Goal: Task Accomplishment & Management: Complete application form

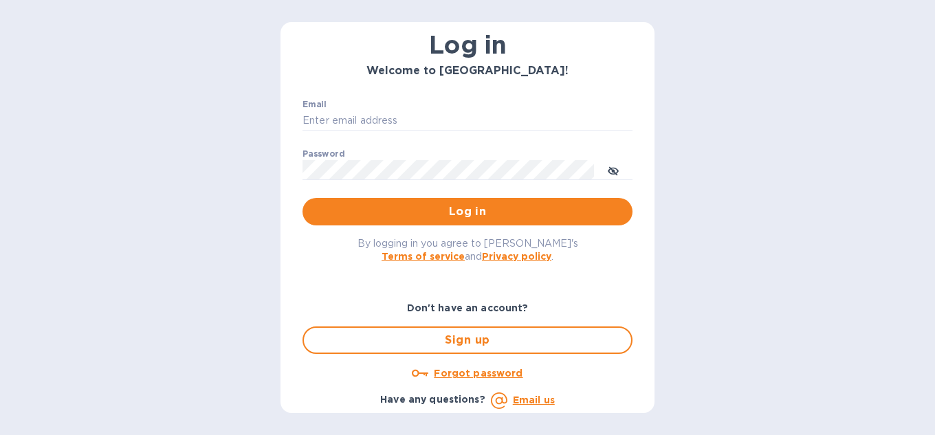
scroll to position [76, 0]
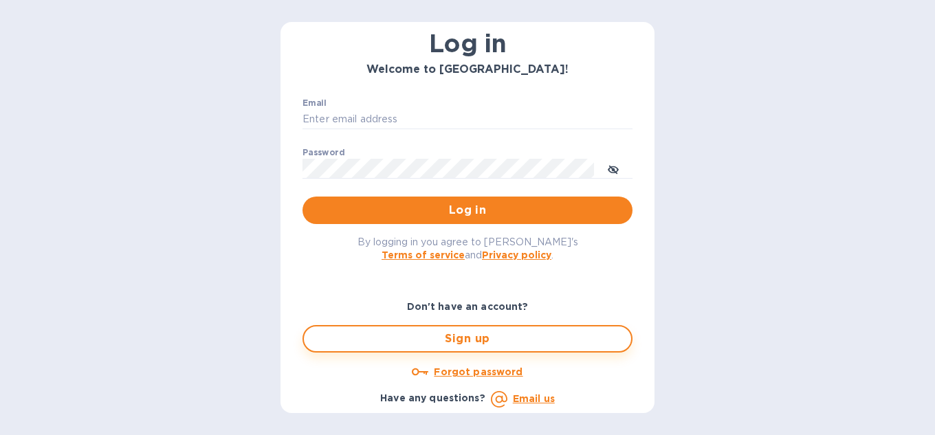
click at [468, 344] on span "Sign up" at bounding box center [467, 339] width 305 height 17
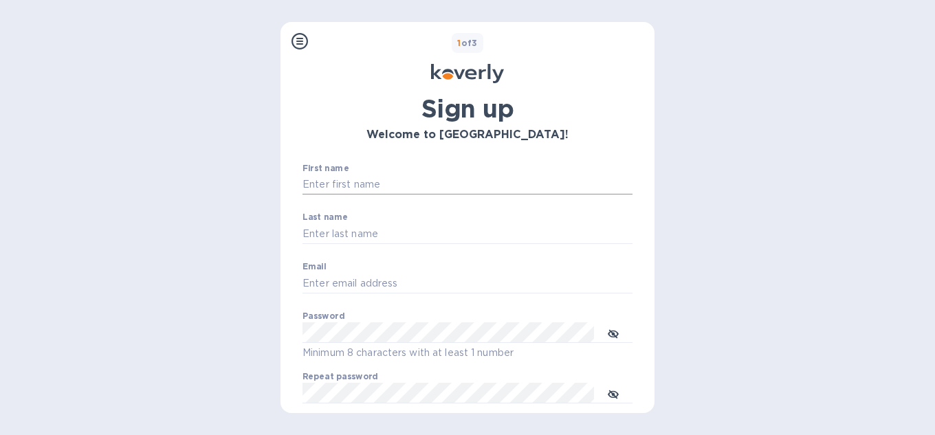
click at [351, 177] on input "First name" at bounding box center [468, 185] width 330 height 21
type input "Gustavo"
type input "Gomez"
type input "ggomez@magaya.com"
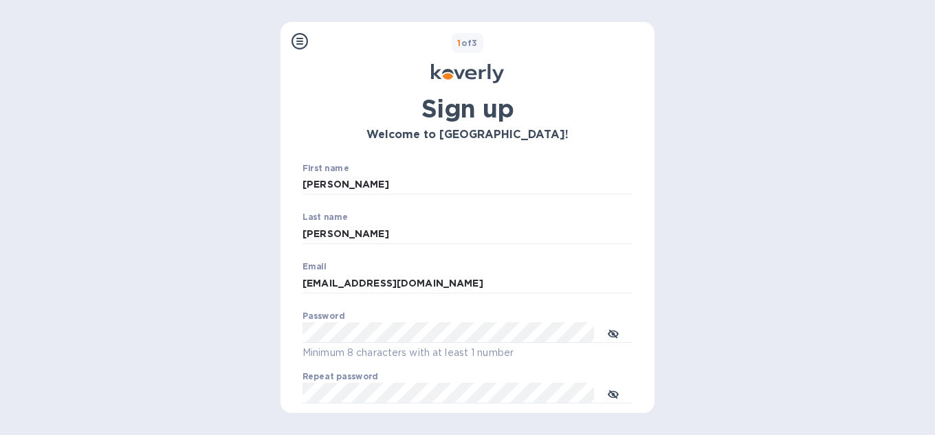
click at [410, 325] on div "Password Minimum 8 characters with at least 1 number" at bounding box center [468, 337] width 330 height 50
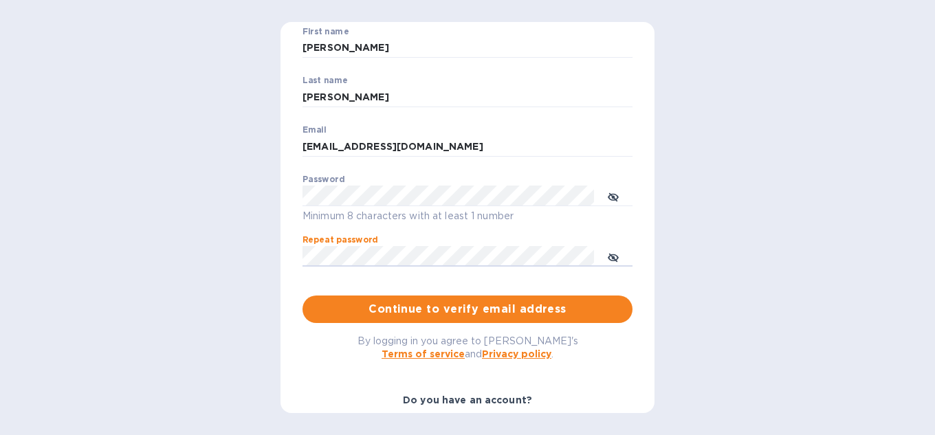
scroll to position [138, 0]
click at [461, 309] on span "Continue to verify email address" at bounding box center [468, 309] width 308 height 17
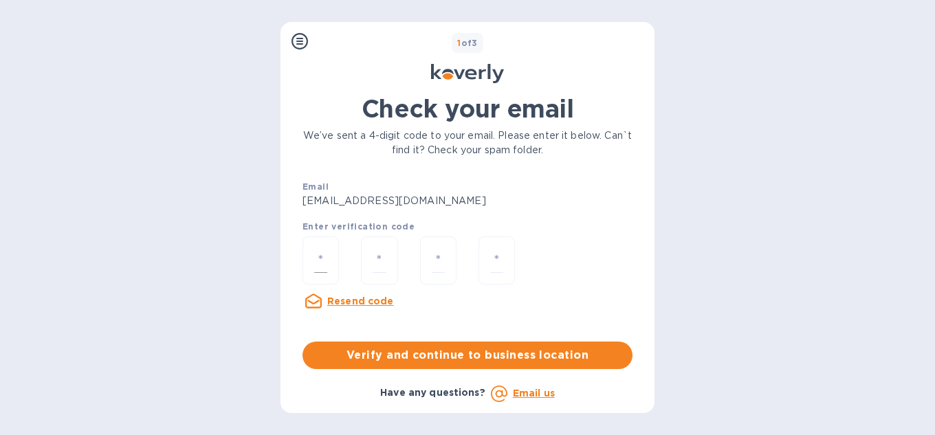
click at [315, 257] on input "number" at bounding box center [320, 260] width 13 height 25
type input "1"
type input "2"
type input "4"
type input "7"
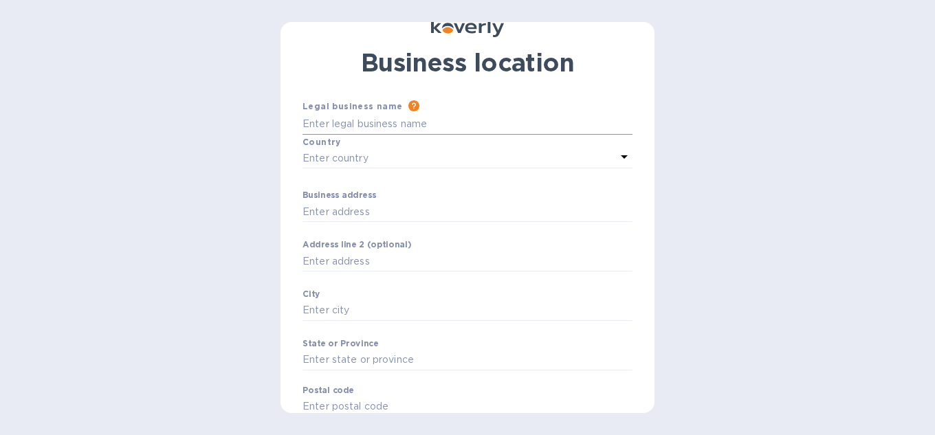
scroll to position [25, 0]
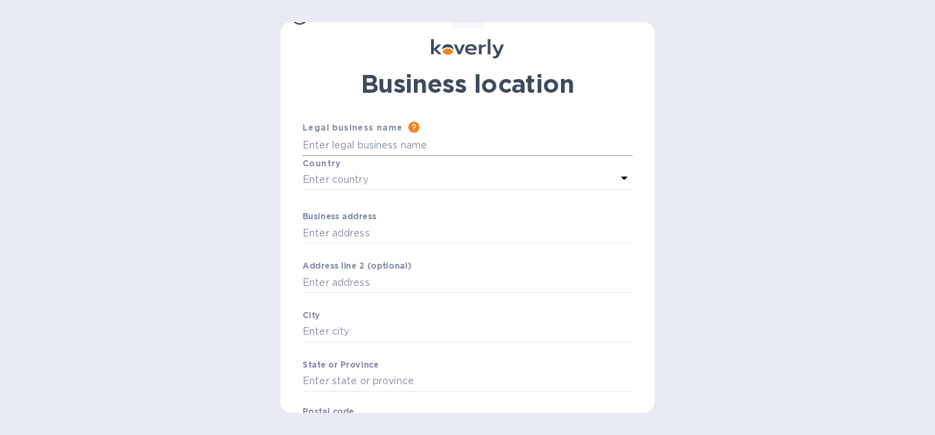
click at [333, 140] on input "Business address" at bounding box center [468, 145] width 330 height 21
type input "Magaya"
click at [353, 183] on p "Enter country" at bounding box center [336, 180] width 66 height 14
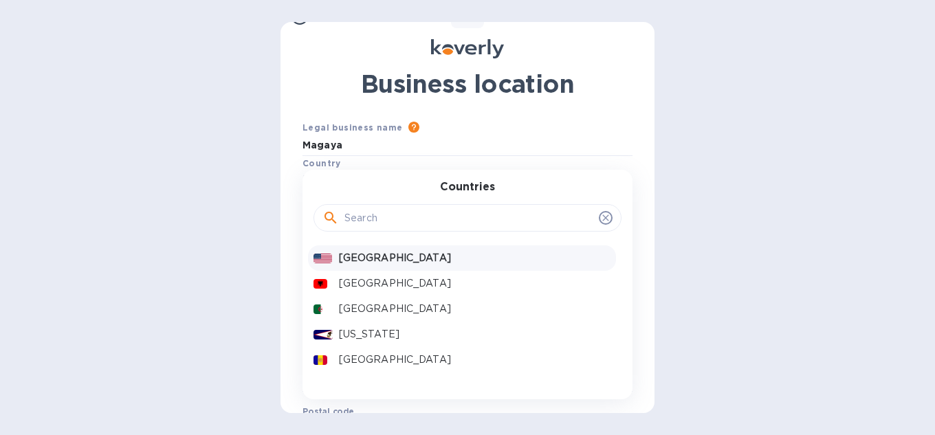
click at [360, 256] on p "United States" at bounding box center [475, 258] width 272 height 14
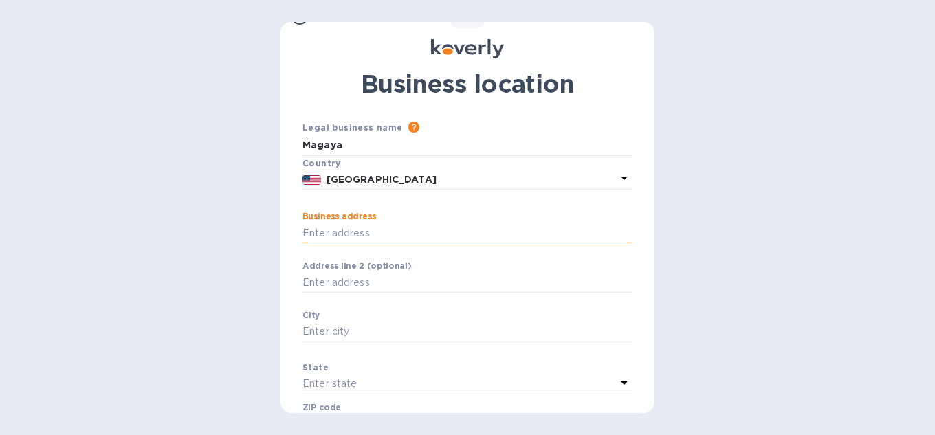
click at [357, 235] on input "Business address" at bounding box center [468, 233] width 330 height 21
click at [358, 235] on input "Business address" at bounding box center [468, 233] width 330 height 21
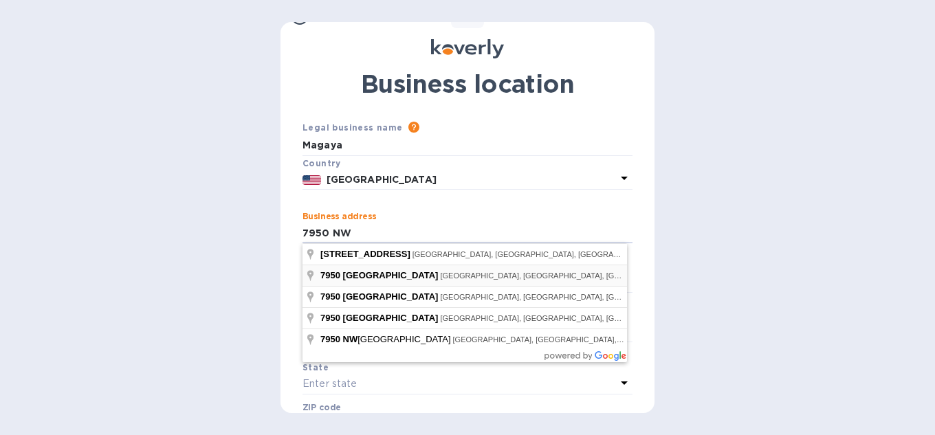
type input "7950 Northwest 53rd Street"
type input "Miami"
type input "33166"
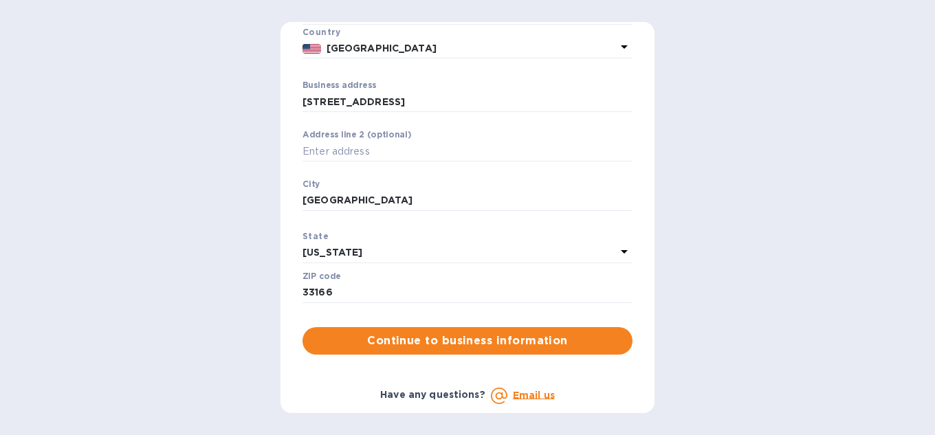
scroll to position [158, 0]
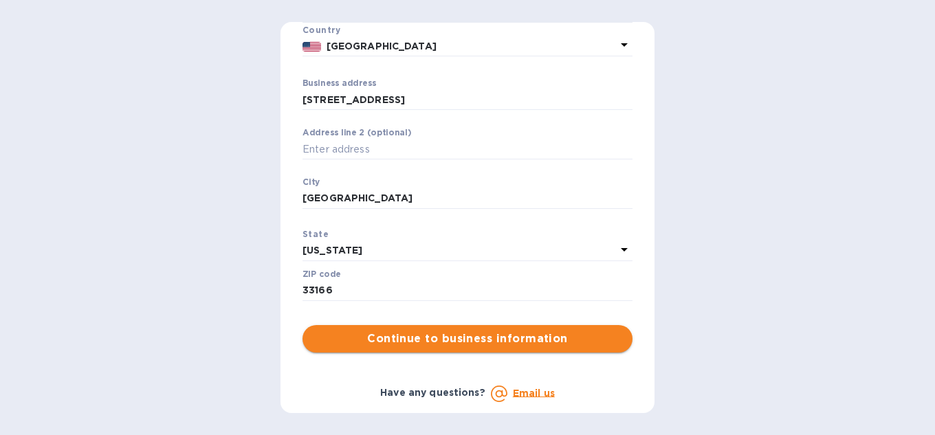
click at [491, 342] on span "Continue to business information" at bounding box center [468, 339] width 308 height 17
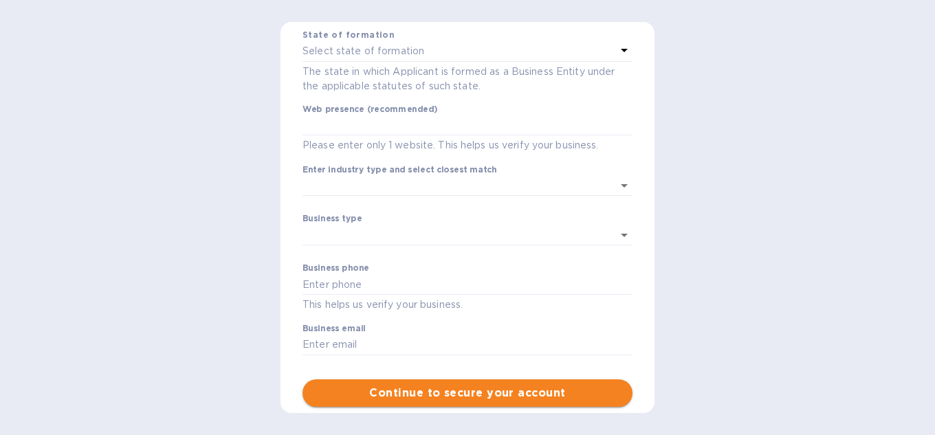
scroll to position [261, 0]
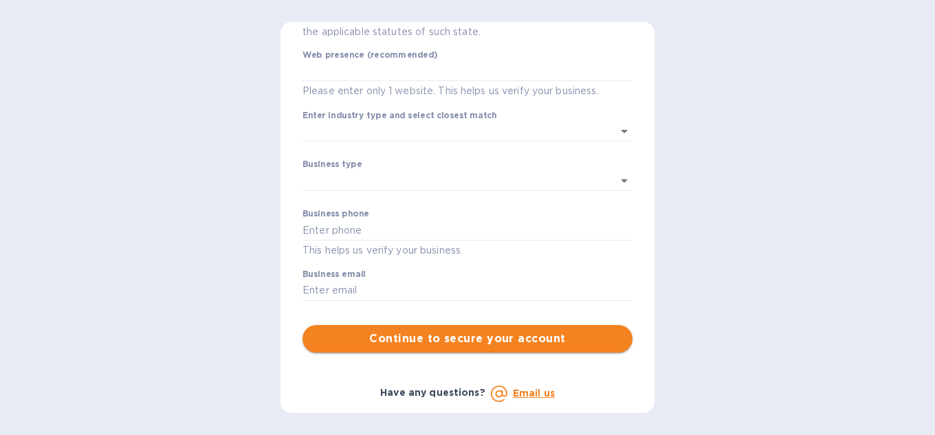
click at [485, 339] on span "Continue to secure your account" at bounding box center [468, 339] width 308 height 17
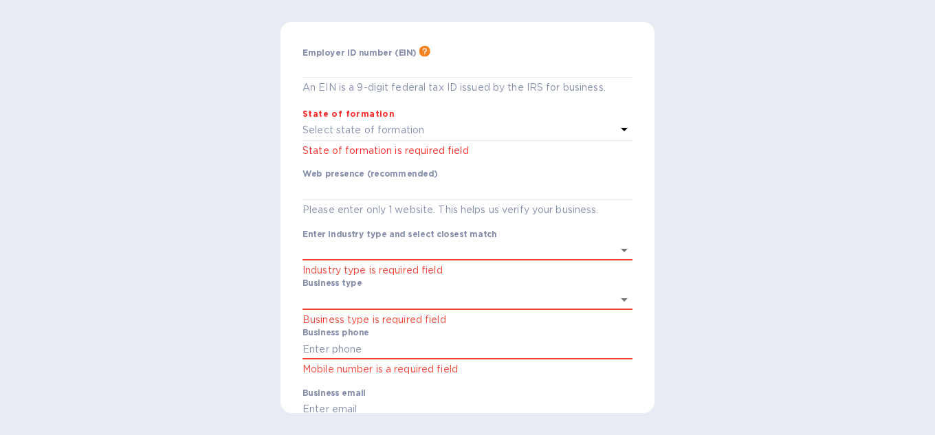
scroll to position [41, 0]
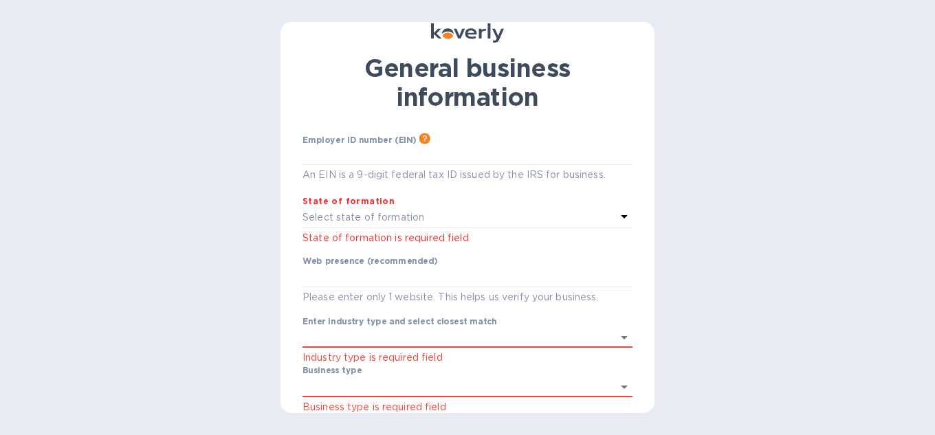
click at [355, 215] on p "Select state of formation" at bounding box center [364, 217] width 122 height 14
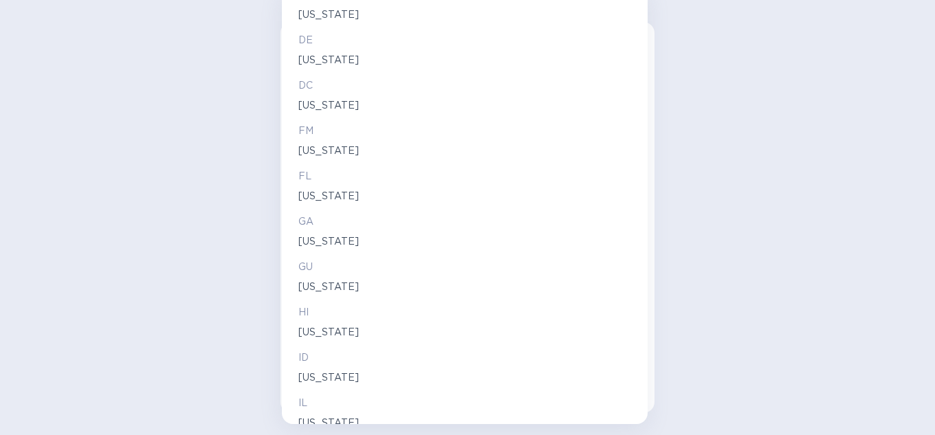
scroll to position [413, 0]
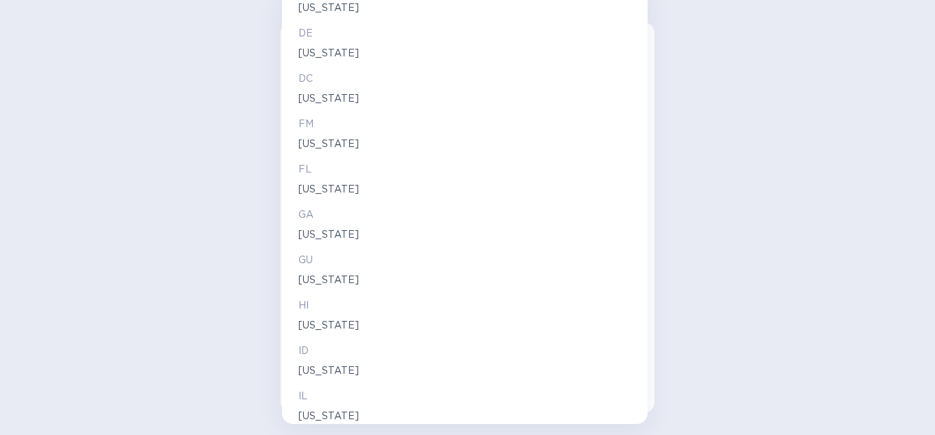
click at [319, 184] on p "Florida" at bounding box center [464, 189] width 333 height 14
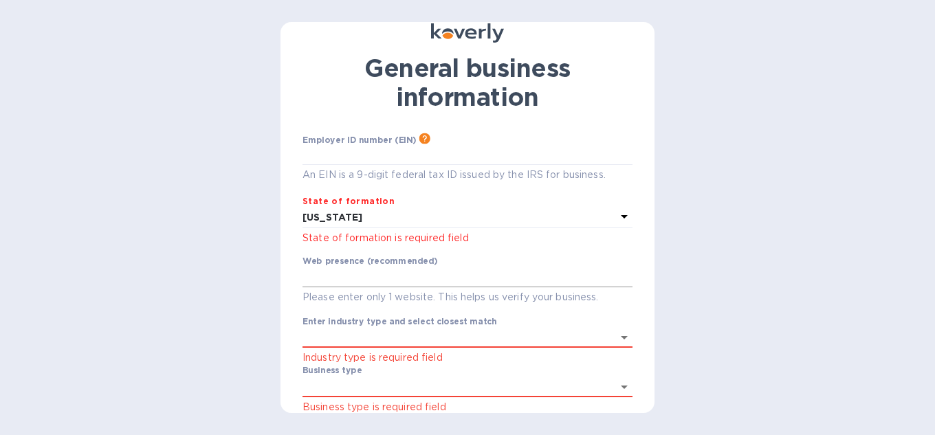
click at [351, 275] on input "text" at bounding box center [468, 278] width 330 height 21
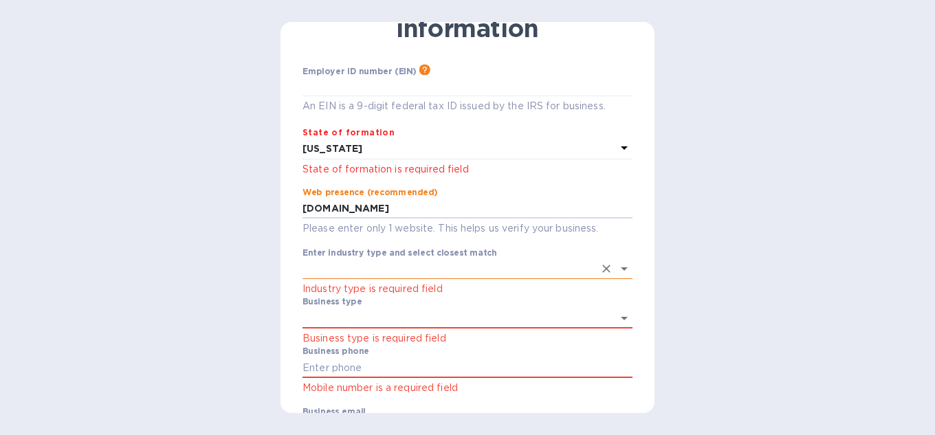
type input "www.magaya.com"
click at [444, 270] on input "Enter industry type and select closest match" at bounding box center [449, 269] width 292 height 20
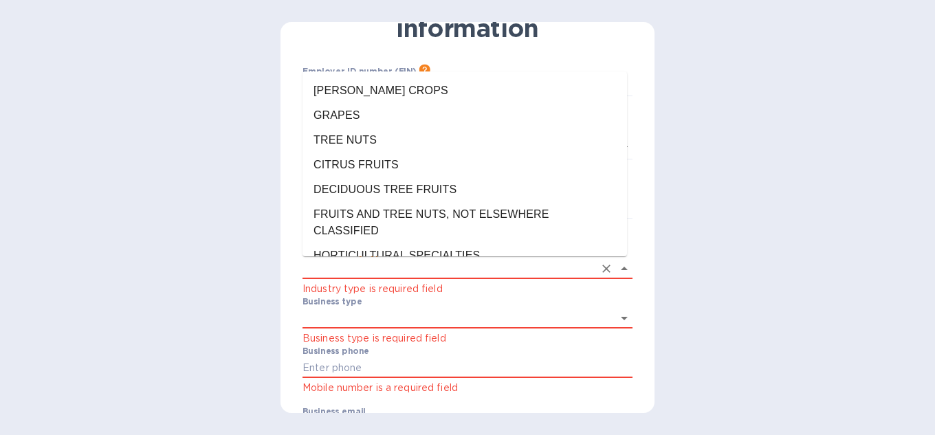
scroll to position [413, 0]
type input "s"
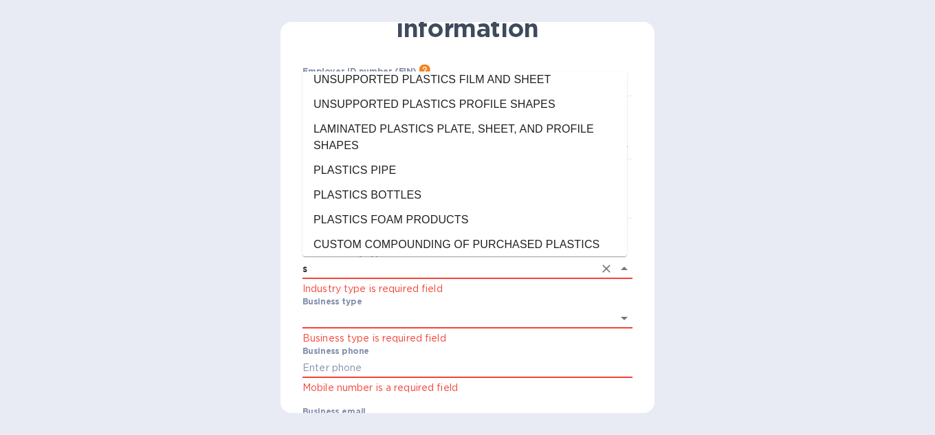
scroll to position [12944, 0]
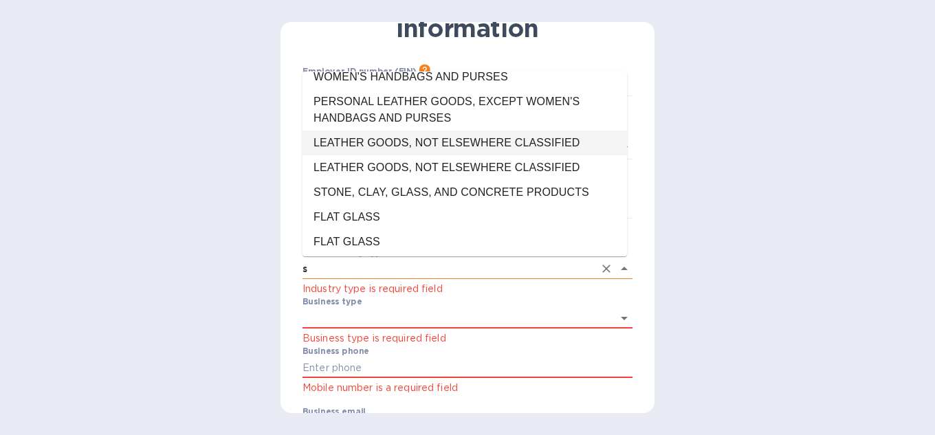
click at [322, 272] on input "s" at bounding box center [449, 269] width 292 height 20
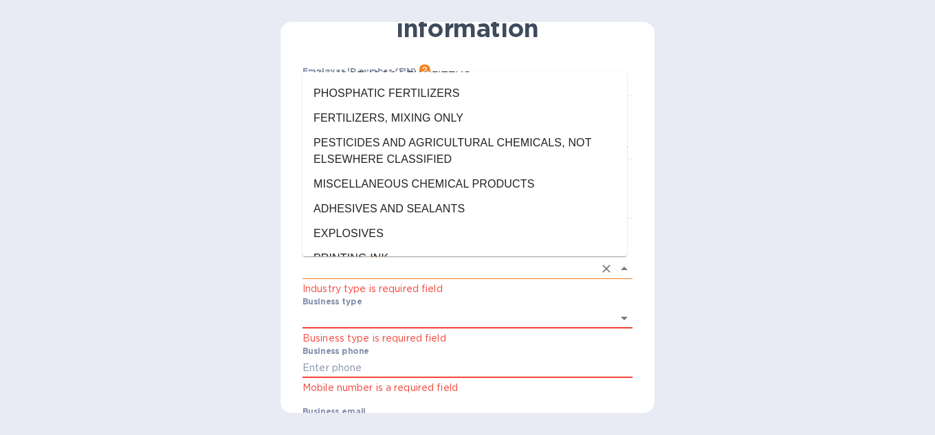
scroll to position [0, 0]
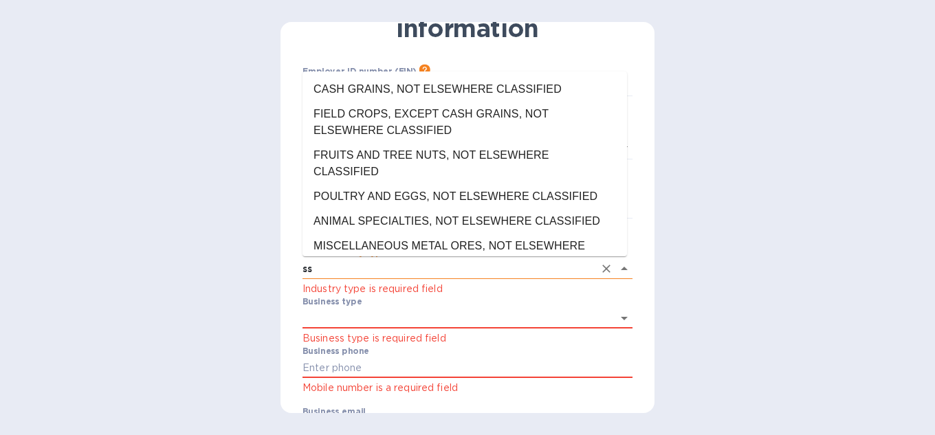
type input "s"
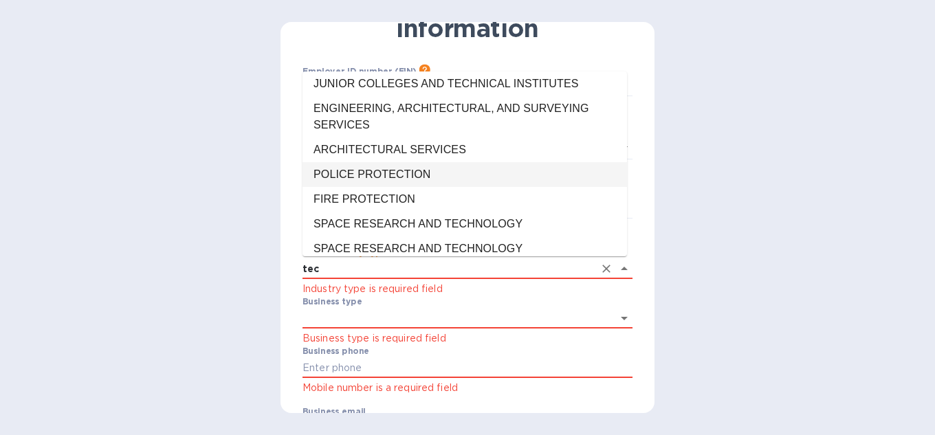
scroll to position [173, 0]
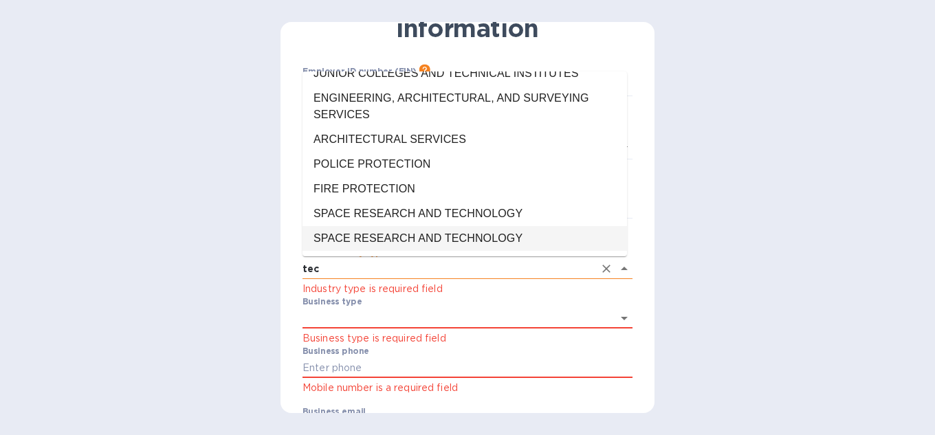
click at [373, 268] on input "tec" at bounding box center [449, 269] width 292 height 20
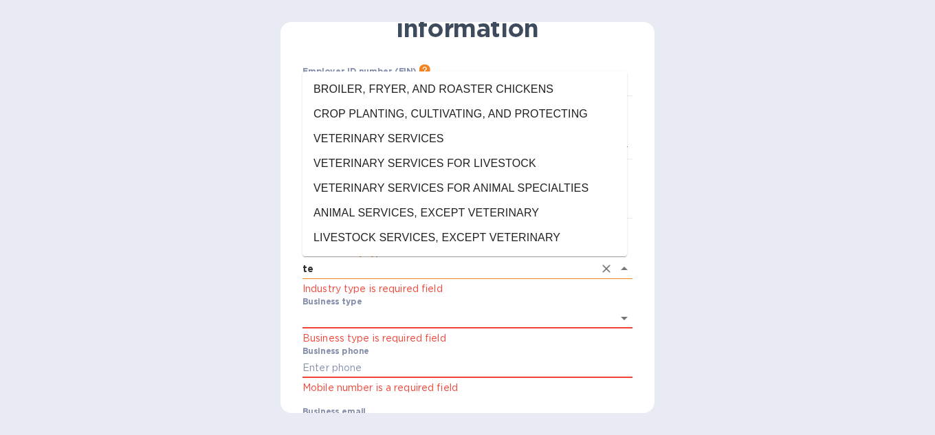
type input "t"
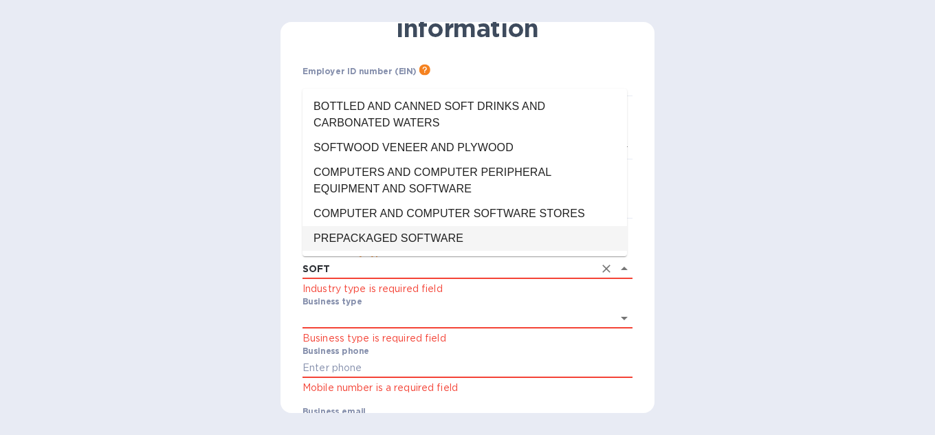
click at [411, 239] on li "PREPACKAGED SOFTWARE" at bounding box center [465, 238] width 325 height 25
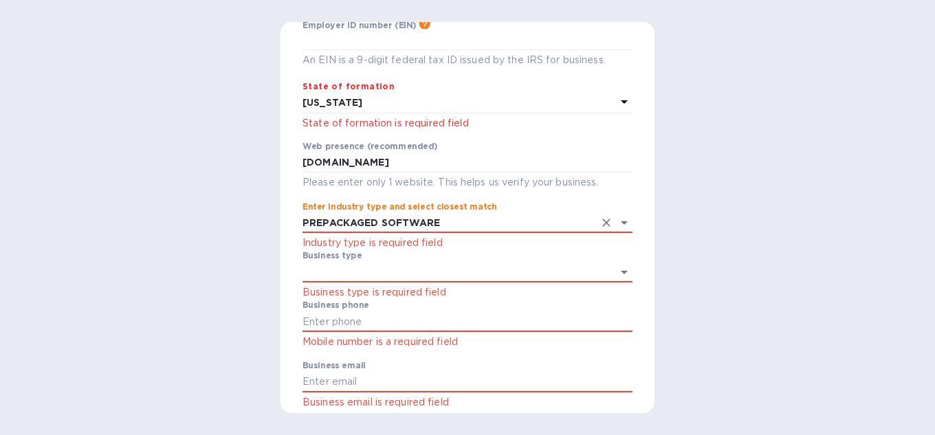
scroll to position [178, 0]
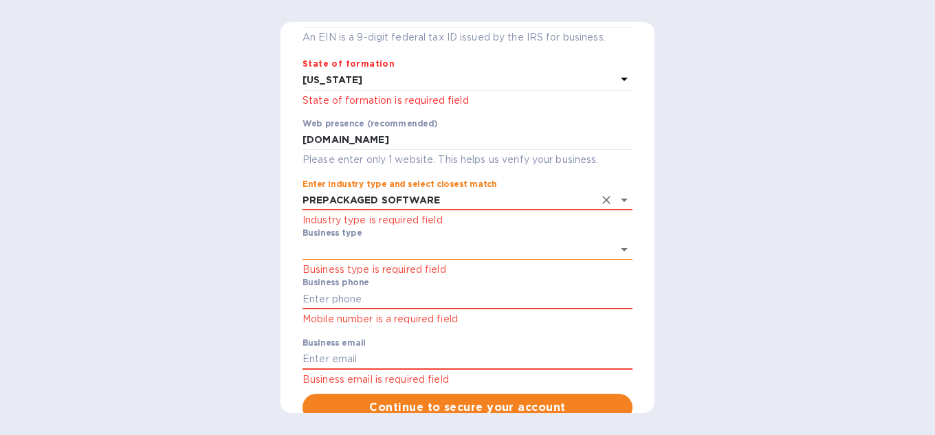
type input "PREPACKAGED SOFTWARE"
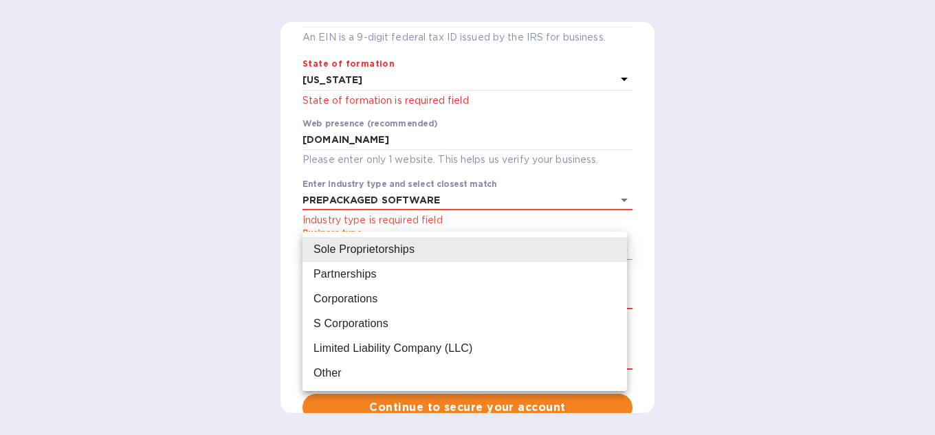
click at [362, 248] on body "Sign up with Koverly Steps Koverly account Business information Secure your acc…" at bounding box center [467, 217] width 935 height 435
click at [360, 296] on div "Corporations" at bounding box center [346, 299] width 64 height 17
type input "Corporations"
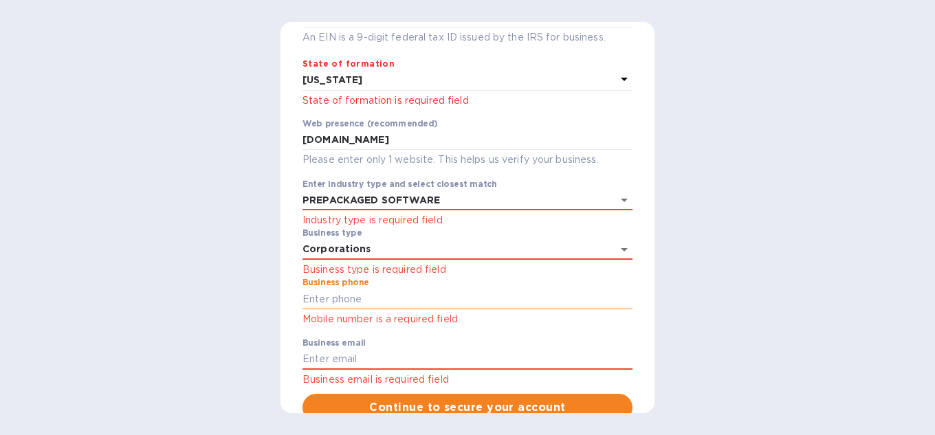
click at [390, 301] on input "text" at bounding box center [468, 299] width 330 height 21
click at [391, 298] on input "text" at bounding box center [468, 299] width 330 height 21
type input "2817959560"
type input "Corporations"
type input "ggomez@magaya.com"
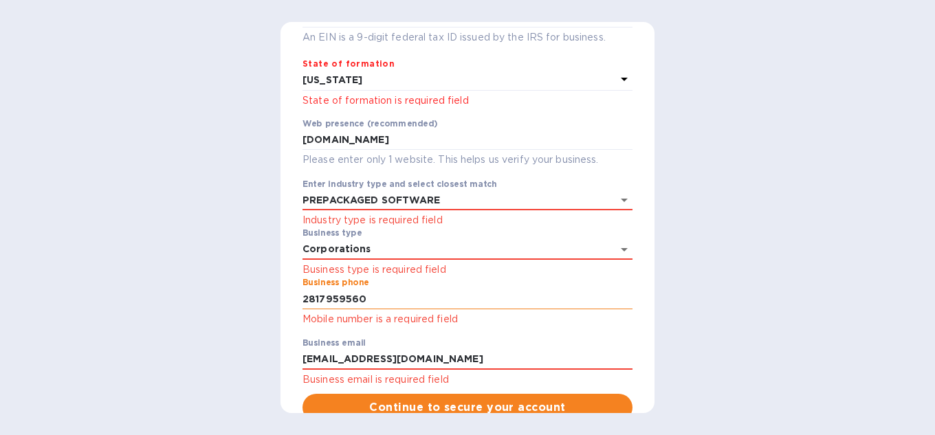
type input "Corporations"
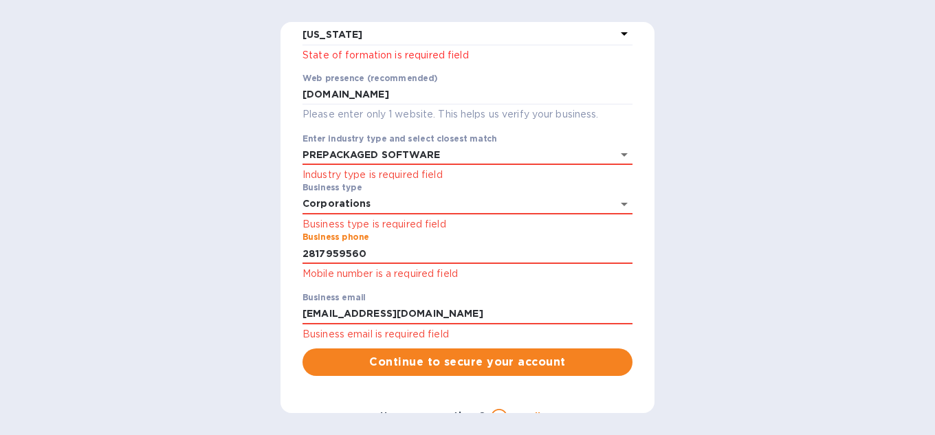
scroll to position [247, 0]
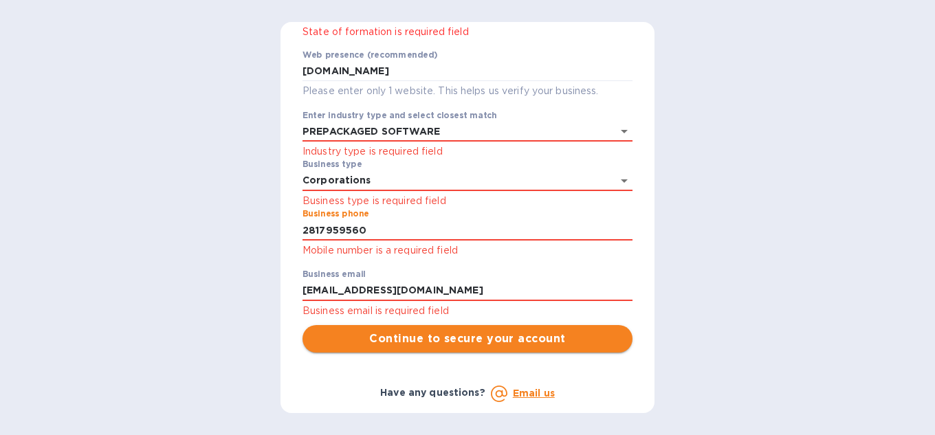
click at [420, 333] on span "Continue to secure your account" at bounding box center [468, 339] width 308 height 17
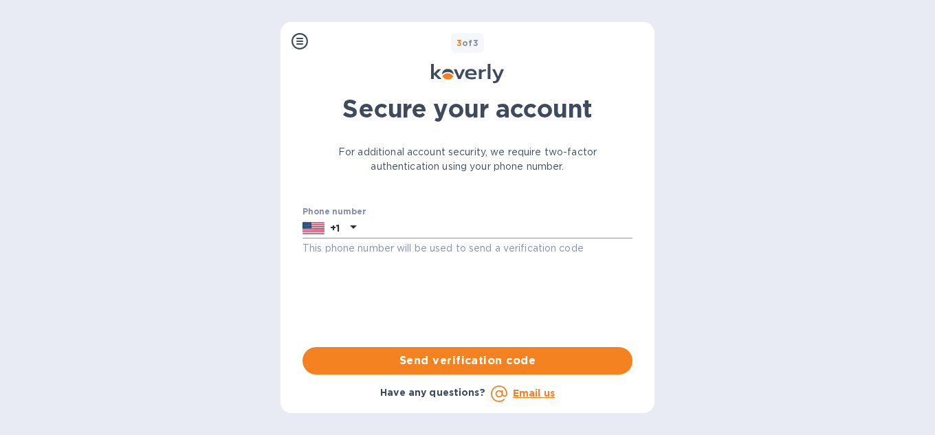
click at [400, 228] on input "text" at bounding box center [497, 228] width 271 height 21
type input "2817959560"
click at [490, 359] on span "Send verification code" at bounding box center [468, 361] width 308 height 17
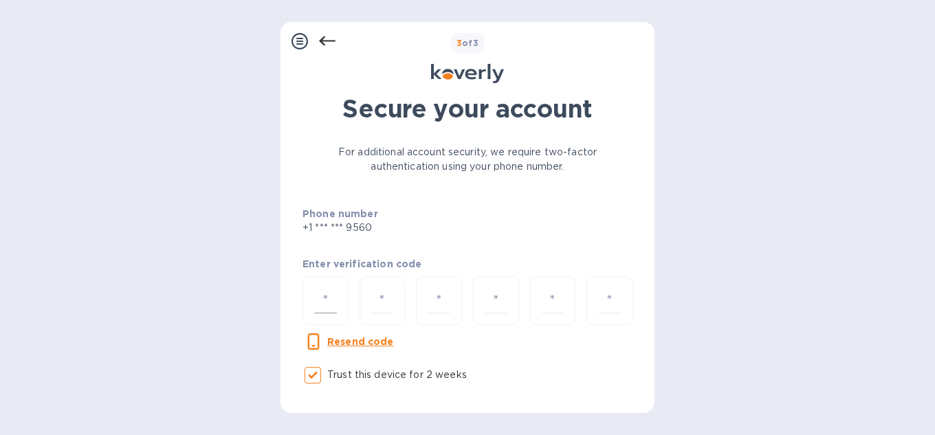
click at [331, 300] on input "number" at bounding box center [325, 300] width 23 height 25
type input "7"
type input "5"
type input "8"
type input "2"
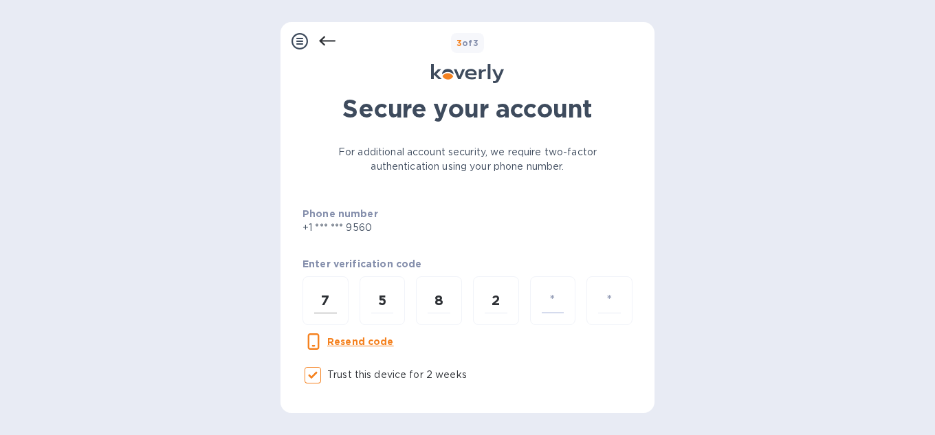
type input "1"
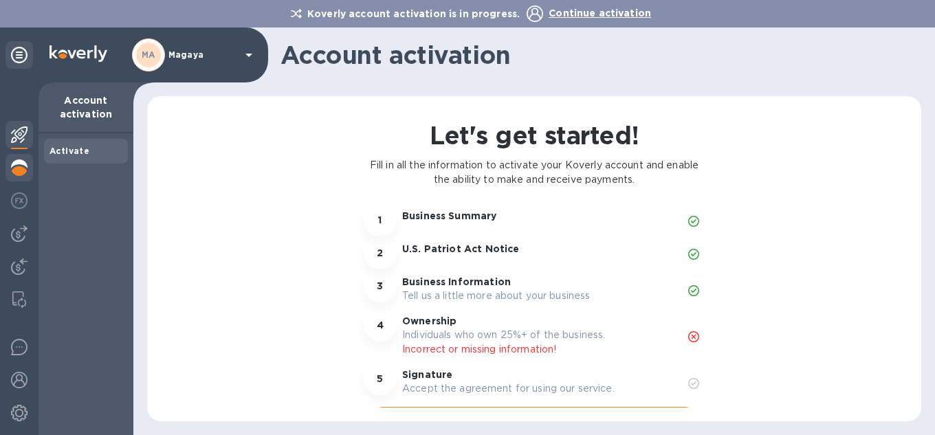
click at [22, 171] on img at bounding box center [19, 168] width 17 height 17
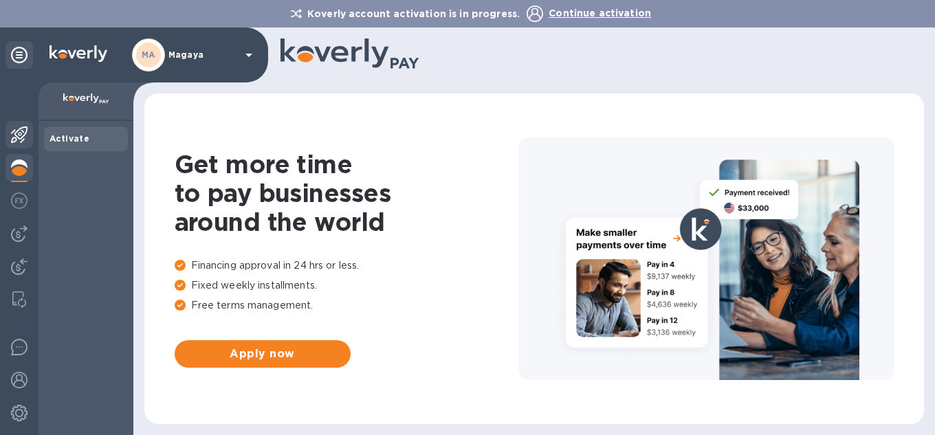
click at [29, 132] on div at bounding box center [20, 136] width 28 height 30
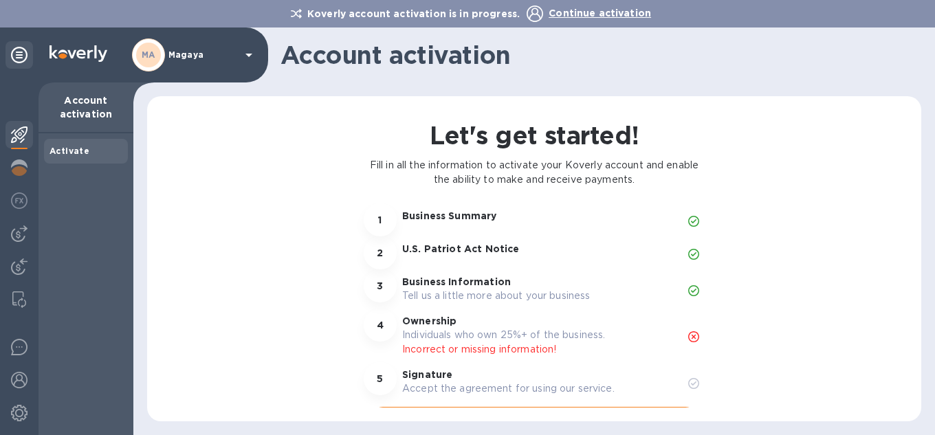
click at [14, 150] on div at bounding box center [20, 136] width 28 height 30
click at [14, 171] on img at bounding box center [19, 168] width 17 height 17
